Goal: Information Seeking & Learning: Learn about a topic

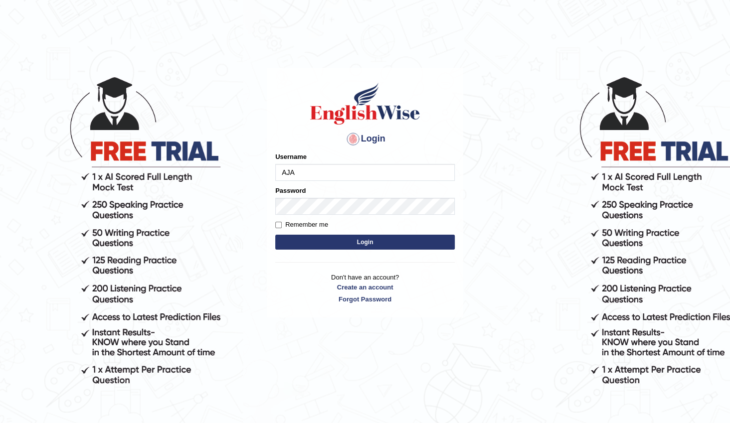
type input "ajaybamal"
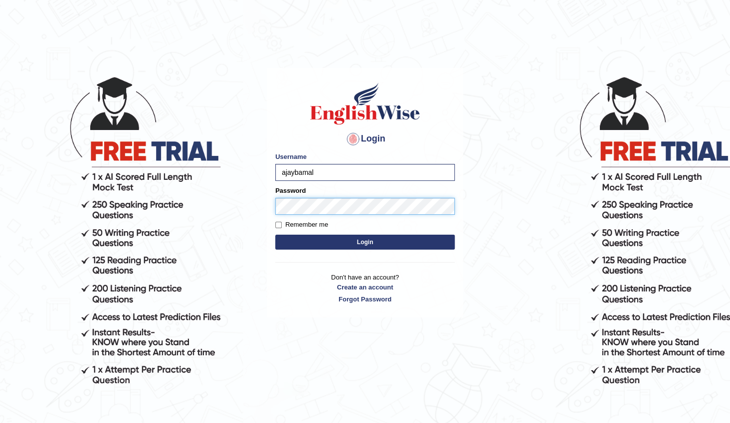
click at [275, 235] on button "Login" at bounding box center [364, 242] width 179 height 15
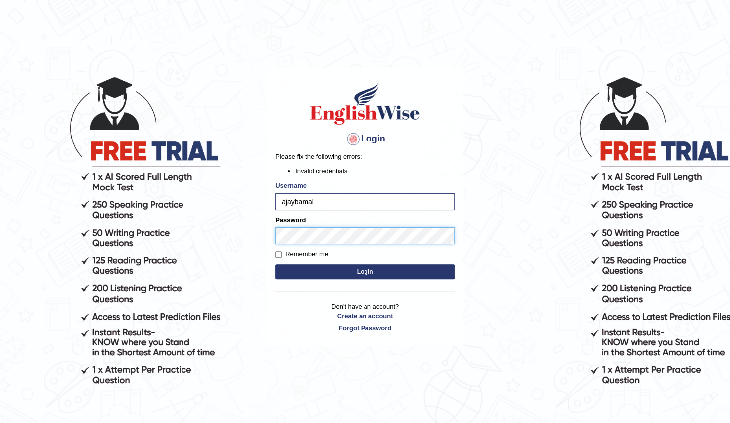
click at [275, 264] on button "Login" at bounding box center [364, 271] width 179 height 15
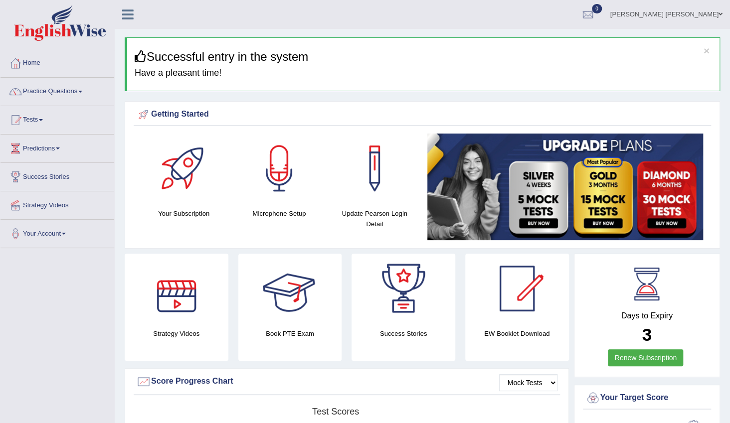
click at [300, 289] on div at bounding box center [290, 289] width 70 height 70
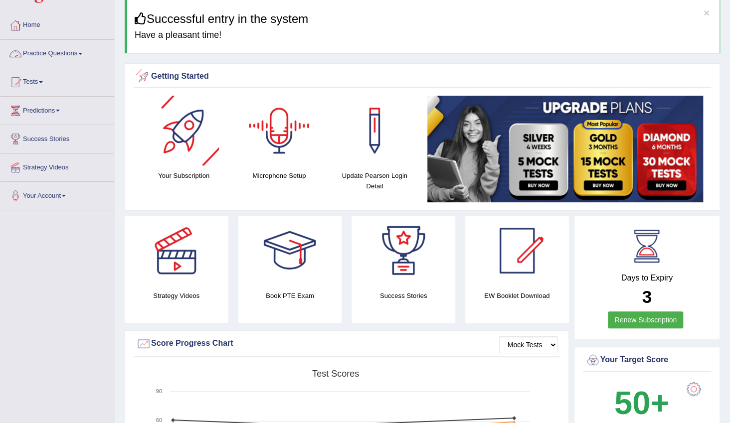
scroll to position [90, 0]
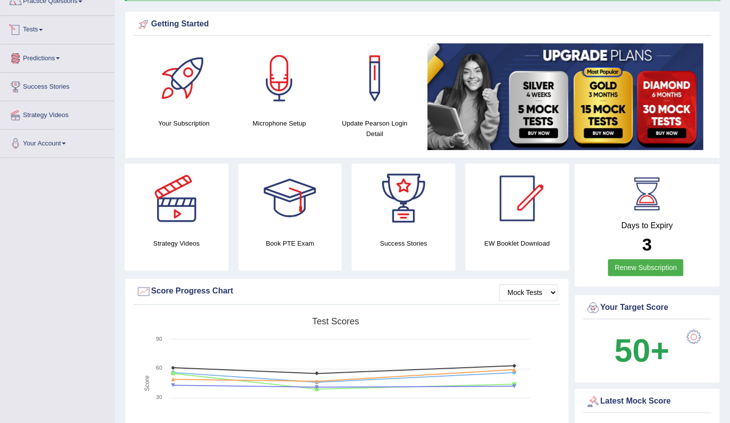
click at [38, 27] on link "Tests" at bounding box center [57, 28] width 114 height 25
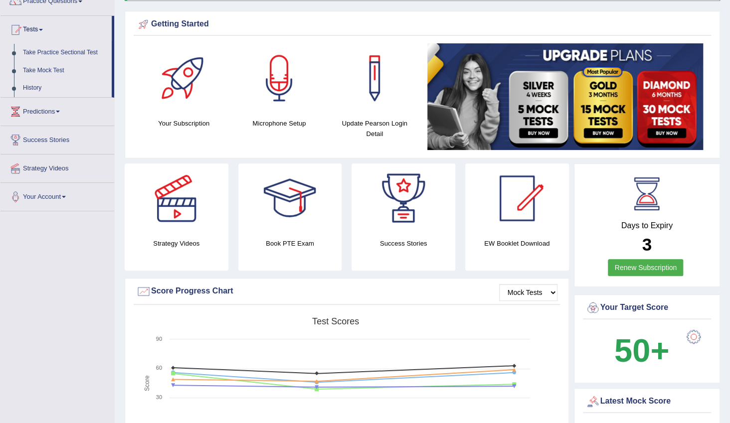
click at [34, 85] on link "History" at bounding box center [64, 88] width 93 height 18
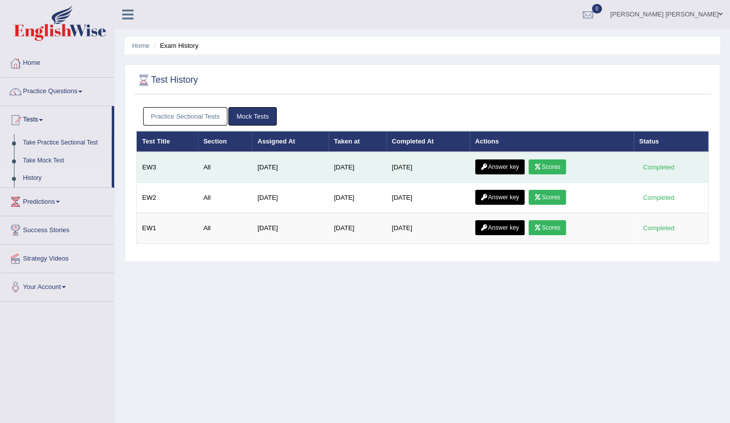
click at [512, 166] on link "Answer key" at bounding box center [499, 167] width 49 height 15
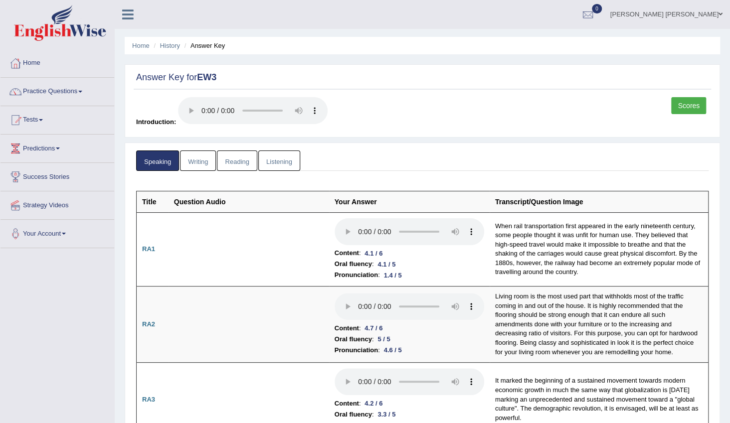
click at [678, 105] on link "Scores" at bounding box center [688, 105] width 35 height 17
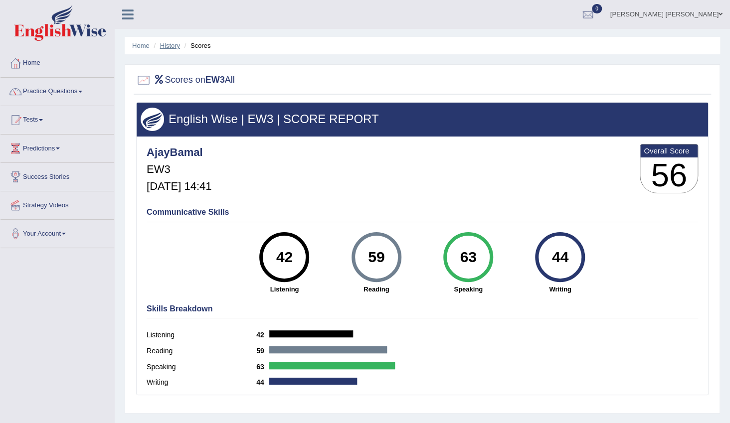
click at [169, 48] on link "History" at bounding box center [170, 45] width 20 height 7
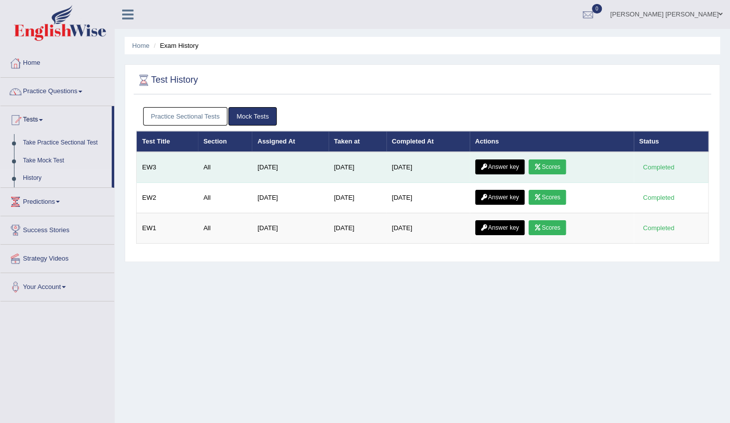
click at [506, 169] on link "Answer key" at bounding box center [499, 167] width 49 height 15
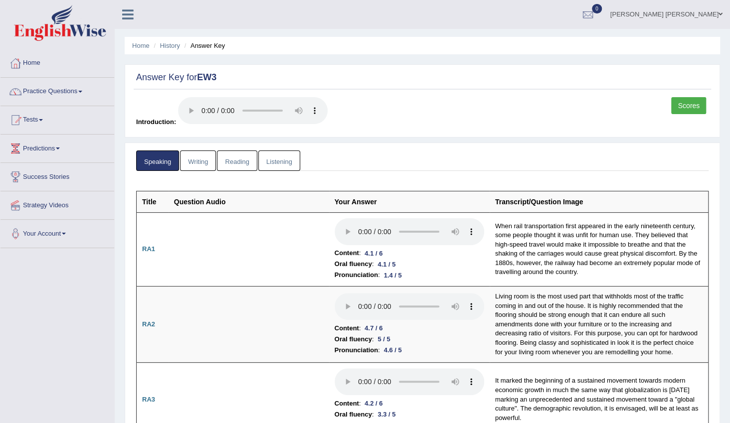
click at [206, 161] on link "Writing" at bounding box center [198, 161] width 36 height 20
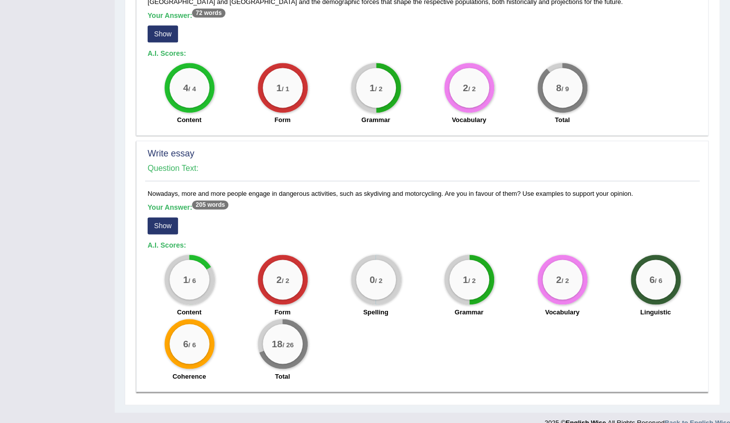
scroll to position [696, 0]
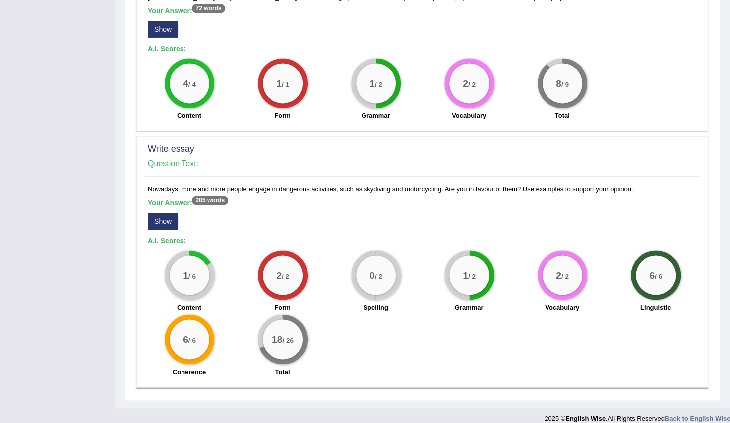
click at [164, 213] on button "Show" at bounding box center [163, 221] width 30 height 17
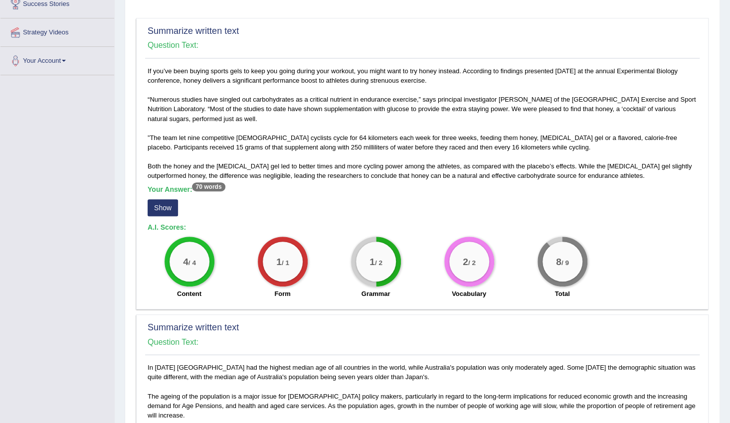
scroll to position [0, 0]
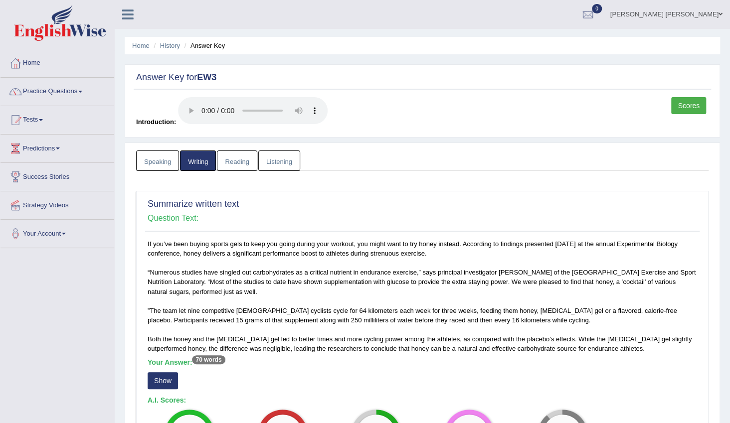
click at [246, 166] on link "Reading" at bounding box center [237, 161] width 40 height 20
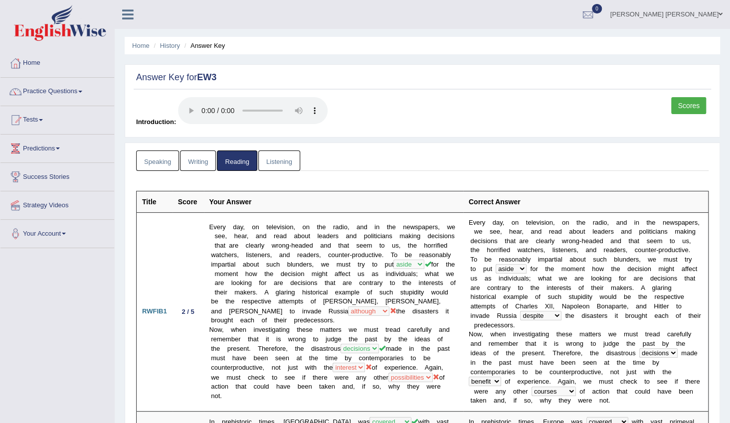
click at [283, 167] on link "Listening" at bounding box center [279, 161] width 42 height 20
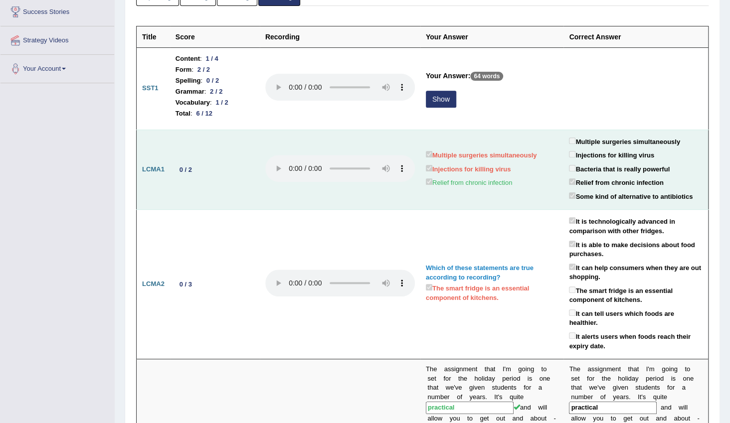
scroll to position [181, 0]
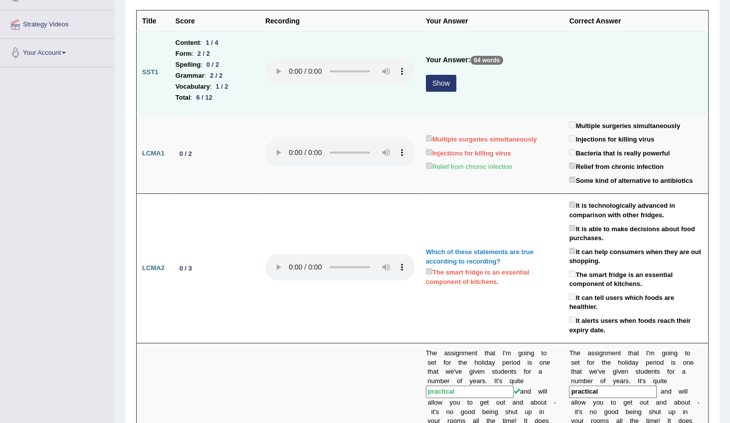
click at [447, 87] on button "Show" at bounding box center [441, 83] width 30 height 17
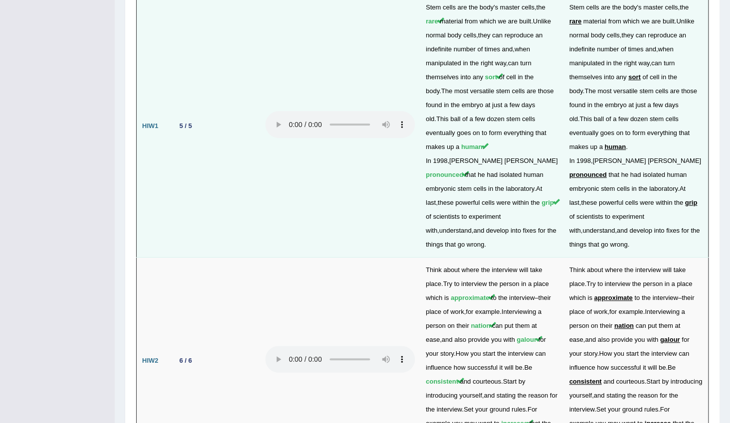
scroll to position [2079, 0]
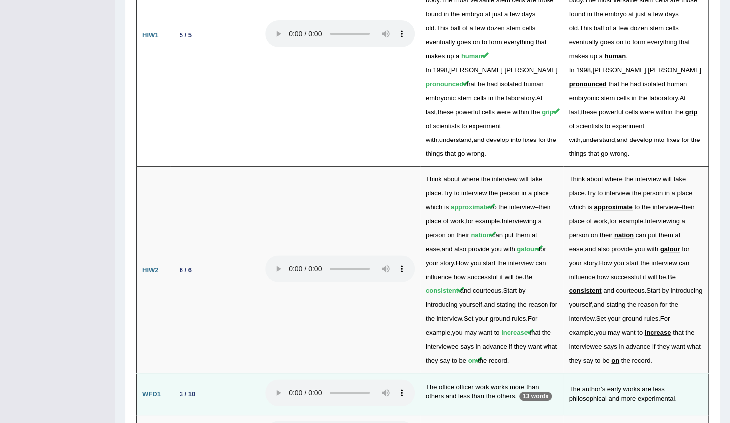
click at [437, 374] on td "The office officer work works more than others and less than the others. 13 wor…" at bounding box center [492, 394] width 144 height 41
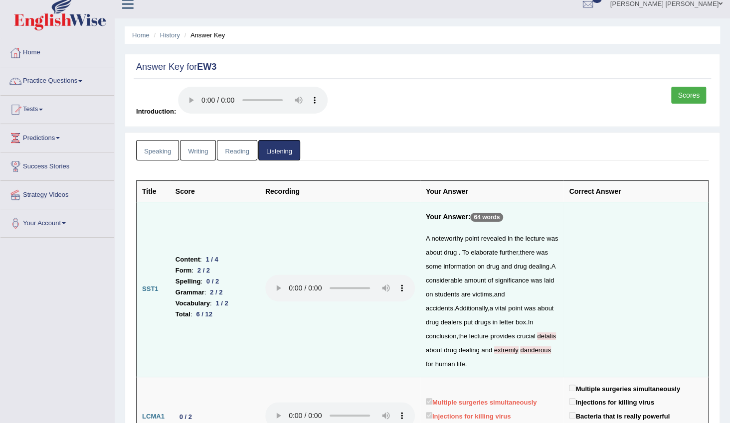
scroll to position [0, 0]
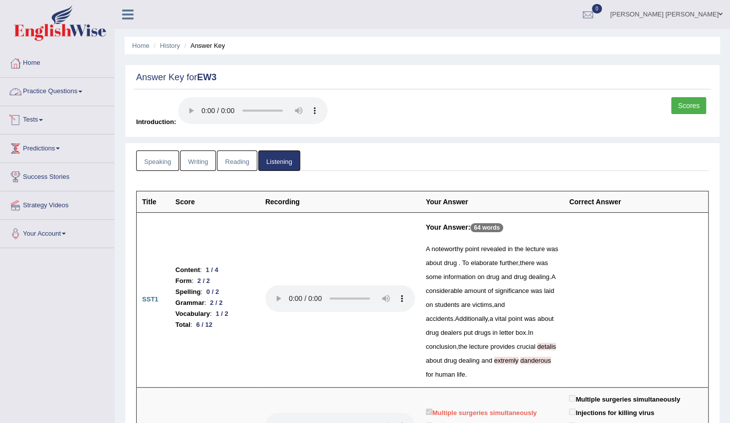
click at [75, 87] on link "Practice Questions" at bounding box center [57, 90] width 114 height 25
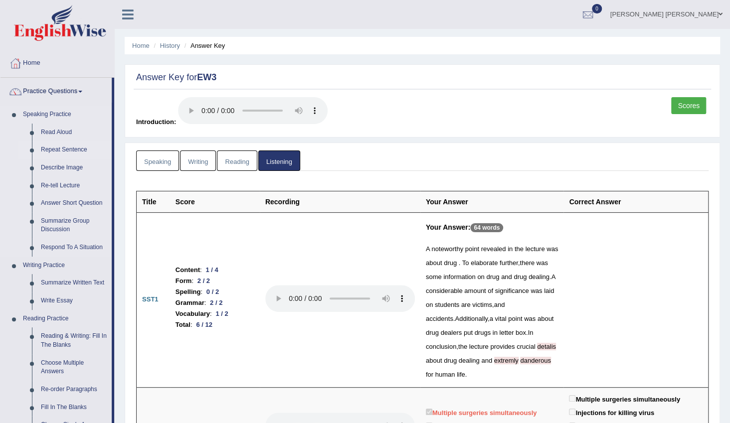
click at [66, 150] on link "Repeat Sentence" at bounding box center [73, 150] width 75 height 18
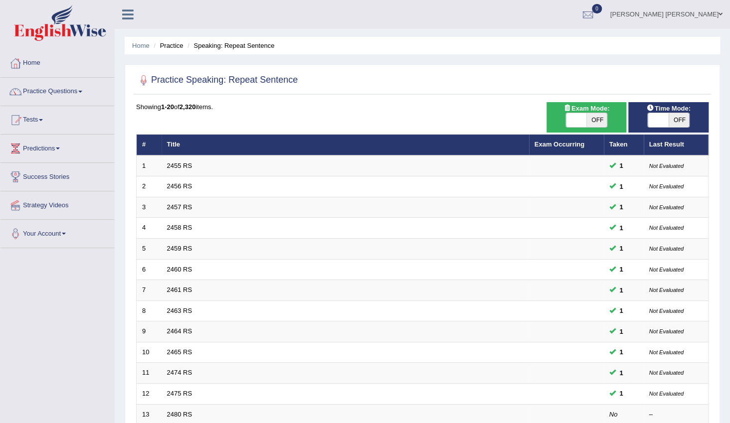
click at [568, 121] on span at bounding box center [576, 120] width 21 height 14
checkbox input "true"
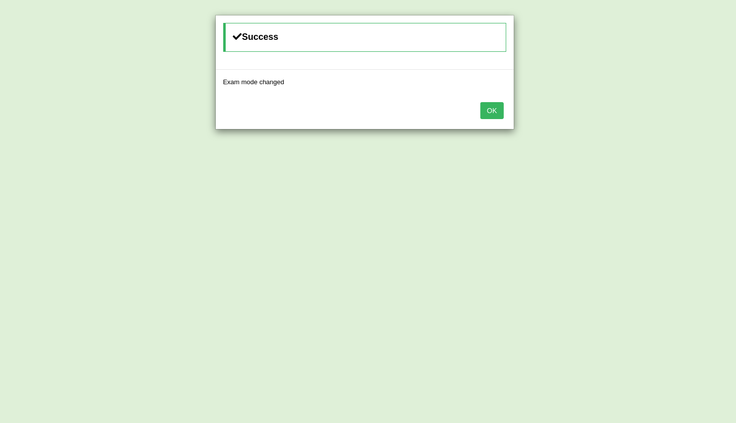
click at [501, 114] on button "OK" at bounding box center [492, 110] width 23 height 17
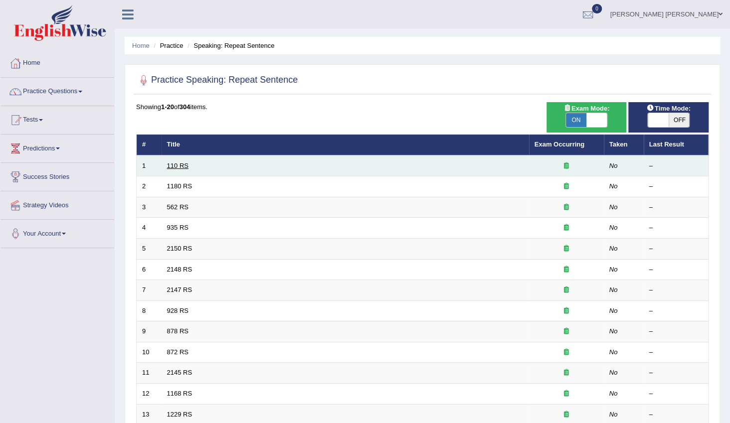
click at [173, 165] on link "110 RS" at bounding box center [177, 165] width 21 height 7
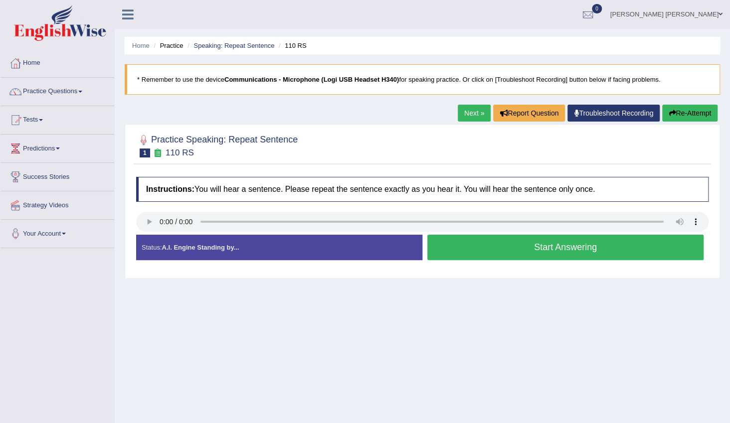
click at [482, 114] on link "Next »" at bounding box center [474, 113] width 33 height 17
click at [471, 115] on link "Next »" at bounding box center [474, 113] width 33 height 17
click at [476, 115] on link "Next »" at bounding box center [474, 113] width 33 height 17
click at [55, 150] on link "Predictions" at bounding box center [57, 147] width 114 height 25
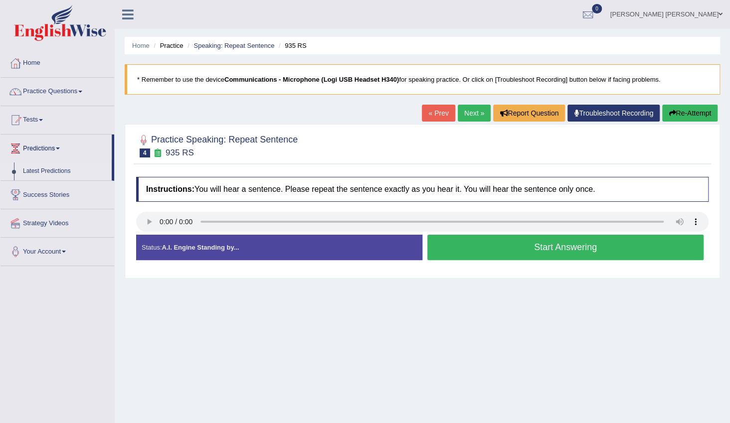
click at [59, 171] on link "Latest Predictions" at bounding box center [64, 172] width 93 height 18
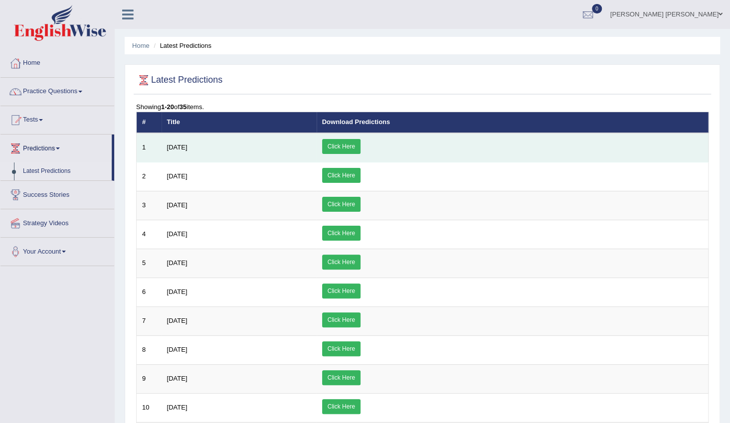
click at [360, 149] on link "Click Here" at bounding box center [341, 146] width 38 height 15
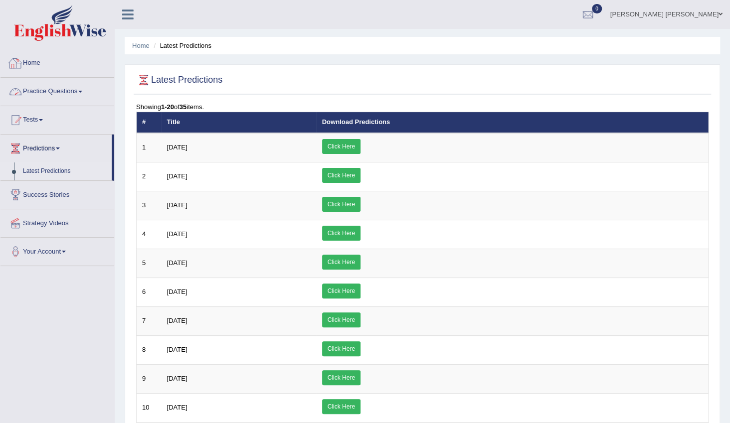
click at [109, 85] on link "Practice Questions" at bounding box center [57, 90] width 114 height 25
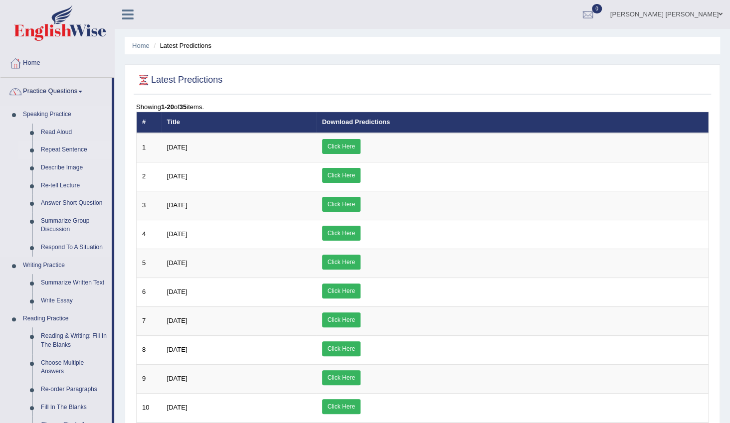
click at [59, 152] on link "Repeat Sentence" at bounding box center [73, 150] width 75 height 18
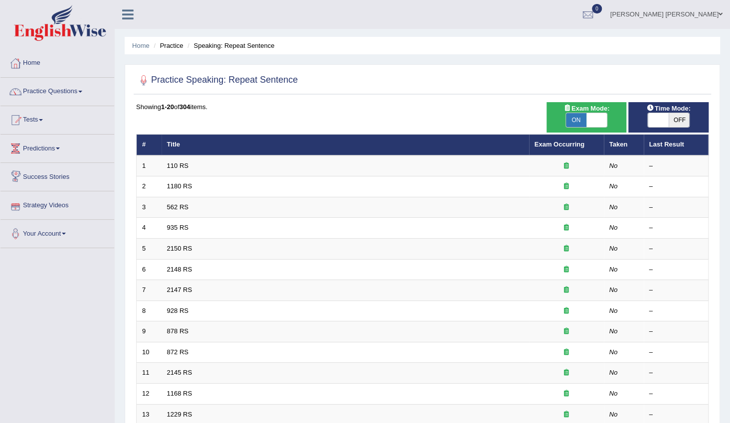
scroll to position [90, 0]
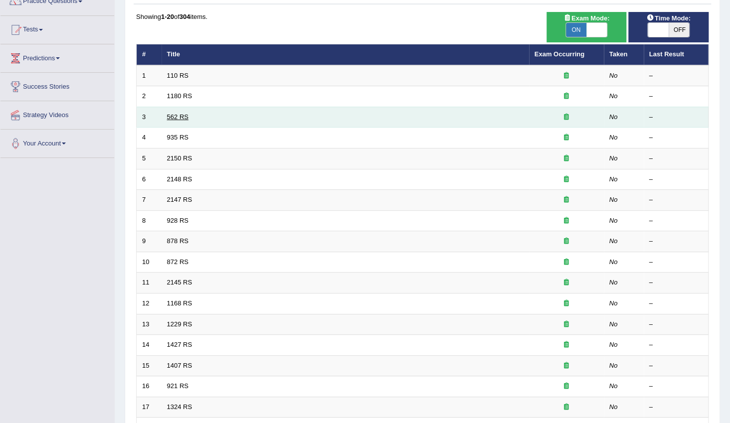
click at [181, 118] on link "562 RS" at bounding box center [177, 116] width 21 height 7
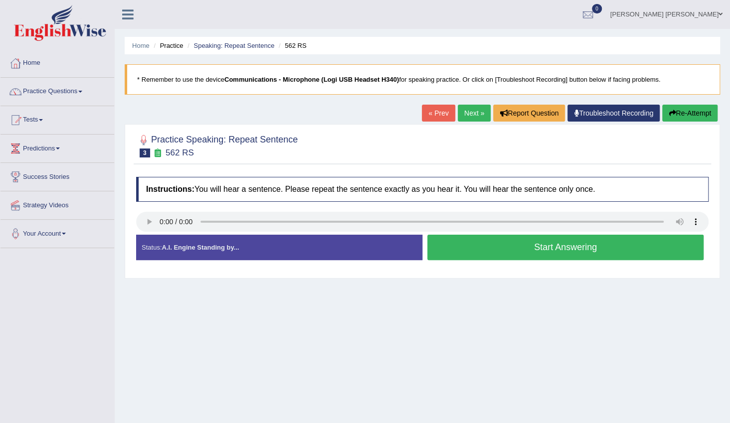
click at [465, 117] on link "Next »" at bounding box center [474, 113] width 33 height 17
click at [473, 112] on link "Next »" at bounding box center [474, 113] width 33 height 17
drag, startPoint x: 0, startPoint y: 50, endPoint x: 60, endPoint y: 303, distance: 259.7
click at [61, 307] on div "Toggle navigation Home Practice Questions Speaking Practice Read Aloud Repeat S…" at bounding box center [365, 259] width 730 height 518
